Goal: Task Accomplishment & Management: Complete application form

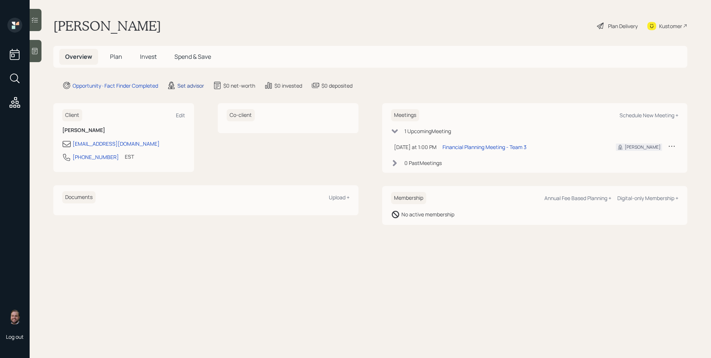
click at [188, 83] on div "Set advisor" at bounding box center [190, 86] width 27 height 8
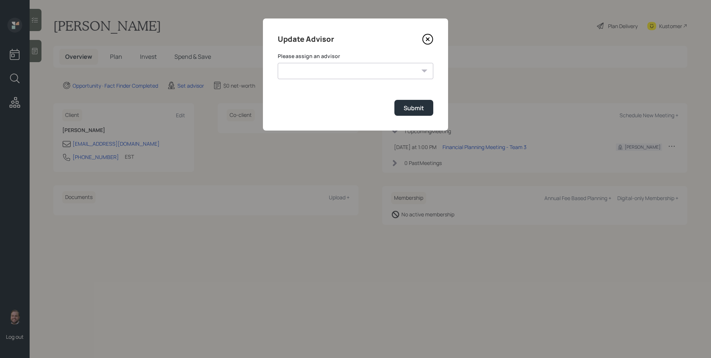
click at [341, 68] on select "[PERSON_NAME] [PERSON_NAME] End [PERSON_NAME] [PERSON_NAME] [PERSON_NAME] [PERS…" at bounding box center [356, 71] width 156 height 16
select select "d946c976-65aa-4529-ac9d-02c4f1114fc0"
click at [278, 63] on select "[PERSON_NAME] [PERSON_NAME] End [PERSON_NAME] [PERSON_NAME] [PERSON_NAME] [PERS…" at bounding box center [356, 71] width 156 height 16
click at [412, 106] on div "Submit" at bounding box center [414, 108] width 20 height 8
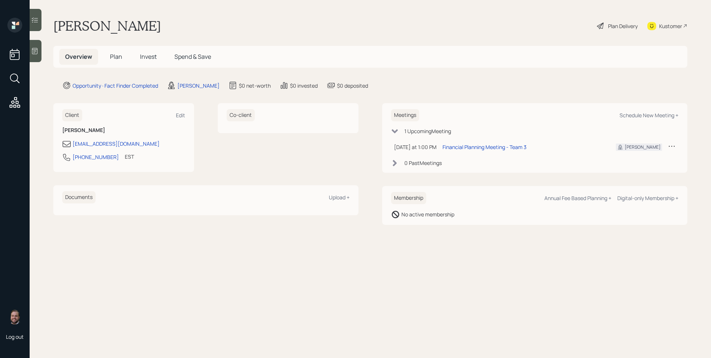
click at [35, 43] on div at bounding box center [36, 51] width 12 height 22
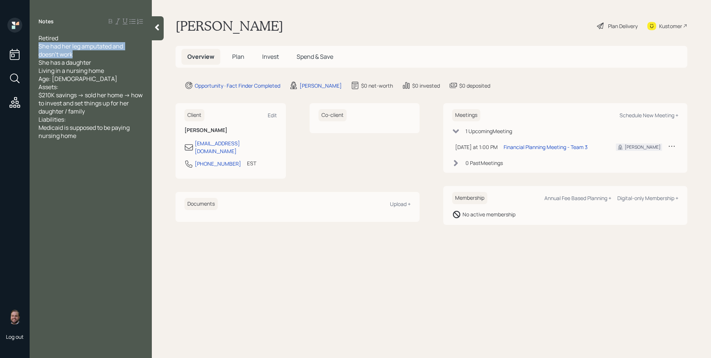
drag, startPoint x: 75, startPoint y: 53, endPoint x: 39, endPoint y: 48, distance: 35.9
click at [39, 48] on div "Retired She had her leg amputated and doesn't work She has a daughter Living in…" at bounding box center [91, 87] width 104 height 106
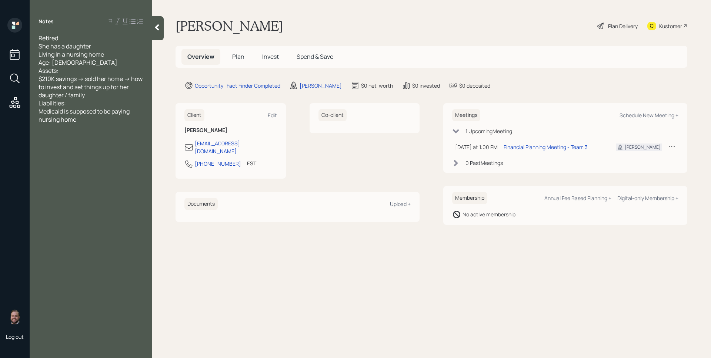
click at [241, 61] on h5 "Plan" at bounding box center [238, 57] width 24 height 16
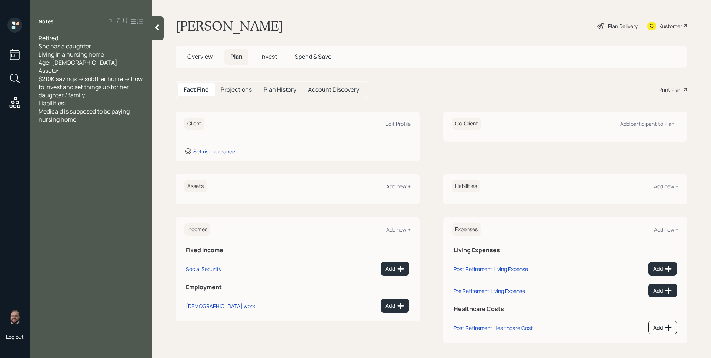
click at [400, 186] on div "Add new +" at bounding box center [398, 186] width 24 height 7
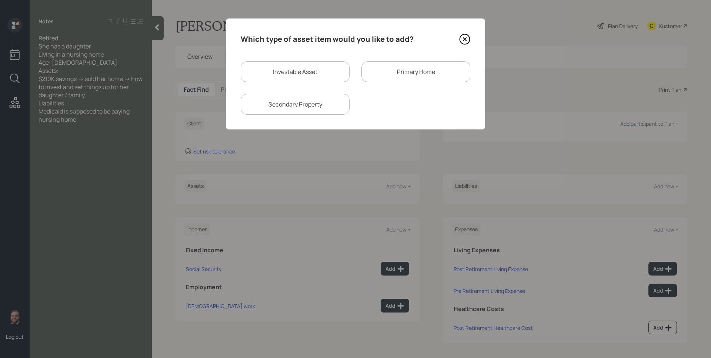
click at [298, 69] on div "Investable Asset" at bounding box center [295, 71] width 109 height 21
select select "taxable"
select select "balanced"
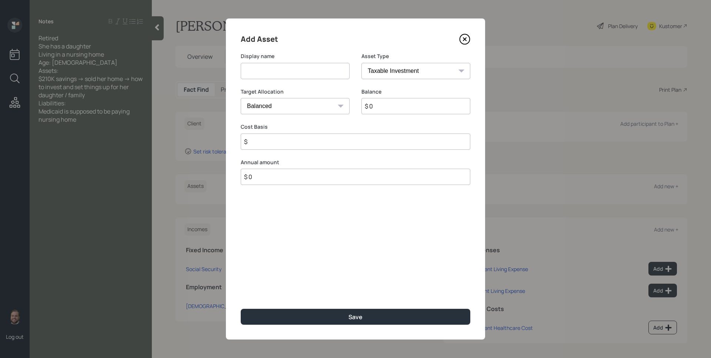
click at [301, 71] on input at bounding box center [295, 71] width 109 height 16
type input "Savings"
click at [424, 72] on select "SEP [PERSON_NAME] IRA 401(k) [PERSON_NAME] 401(k) 403(b) [PERSON_NAME] 403(b) 4…" at bounding box center [415, 71] width 109 height 16
select select "cash"
click at [361, 63] on select "SEP [PERSON_NAME] IRA 401(k) [PERSON_NAME] 401(k) 403(b) [PERSON_NAME] 403(b) 4…" at bounding box center [415, 71] width 109 height 16
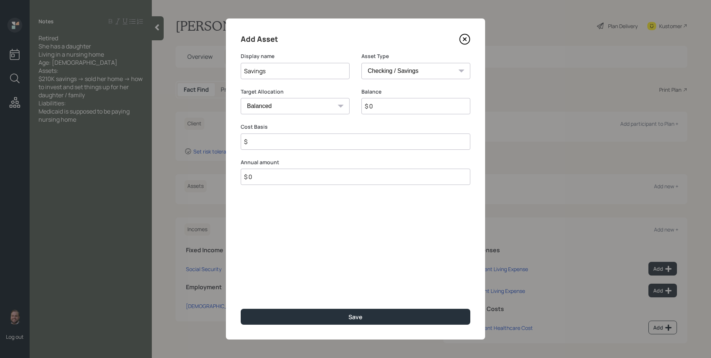
type input "$"
click at [419, 109] on input "$ 0" at bounding box center [356, 106] width 230 height 16
type input "$ 2"
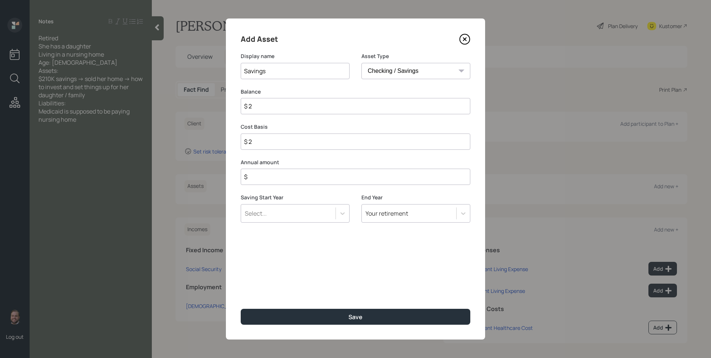
type input "$ 21"
type input "$ 210"
type input "$ 2,100"
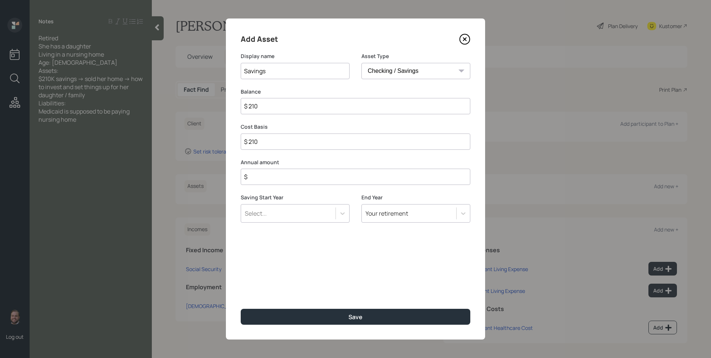
type input "$ 2,100"
type input "$ 21,000"
type input "$ 210,000"
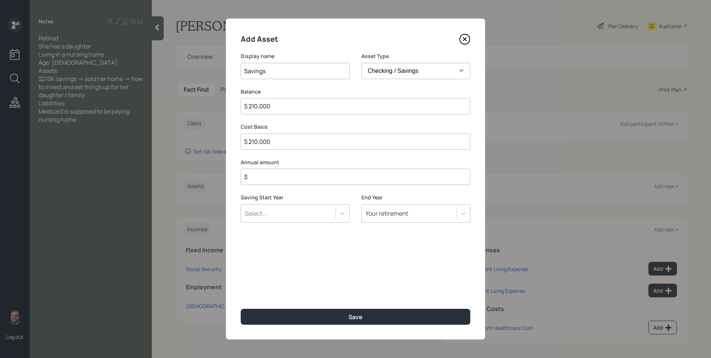
click at [288, 74] on input "Savings" at bounding box center [295, 71] width 109 height 16
type input "Home Proceeds"
type input "$ 0"
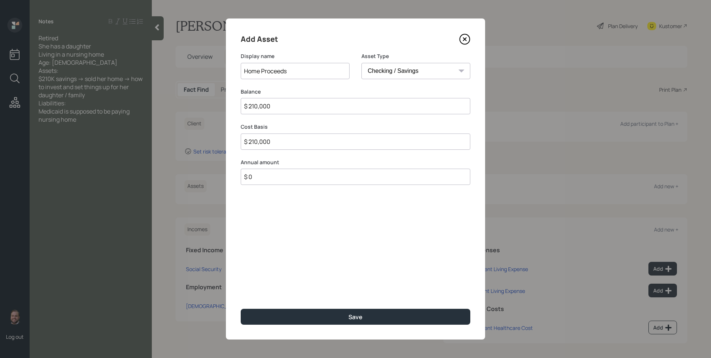
click at [241, 309] on button "Save" at bounding box center [356, 317] width 230 height 16
